Goal: Transaction & Acquisition: Purchase product/service

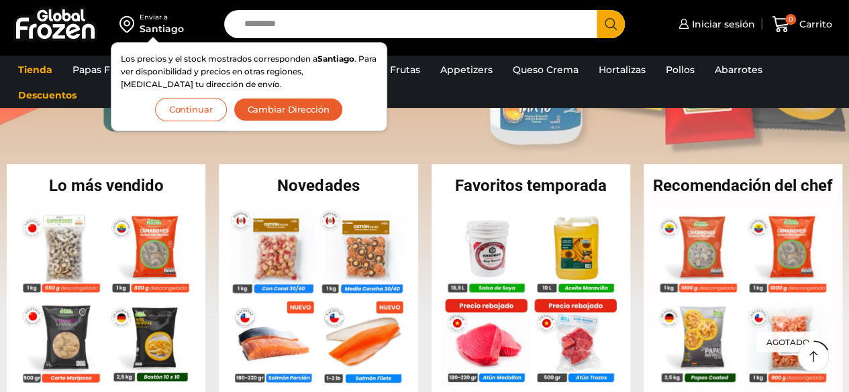
scroll to position [268, 0]
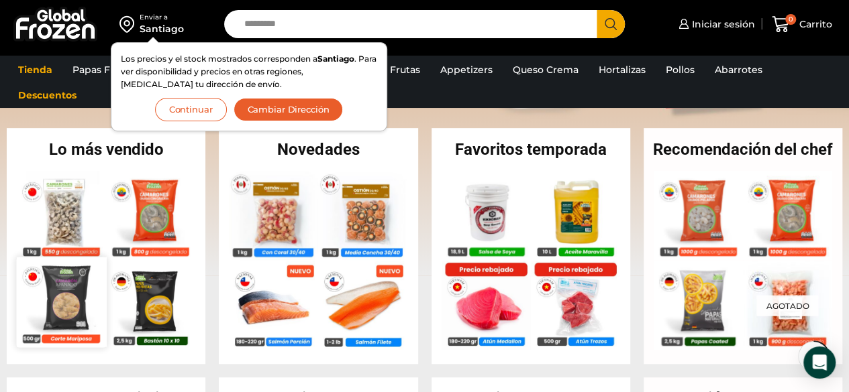
click at [77, 309] on img at bounding box center [62, 302] width 90 height 90
